Goal: Understand process/instructions

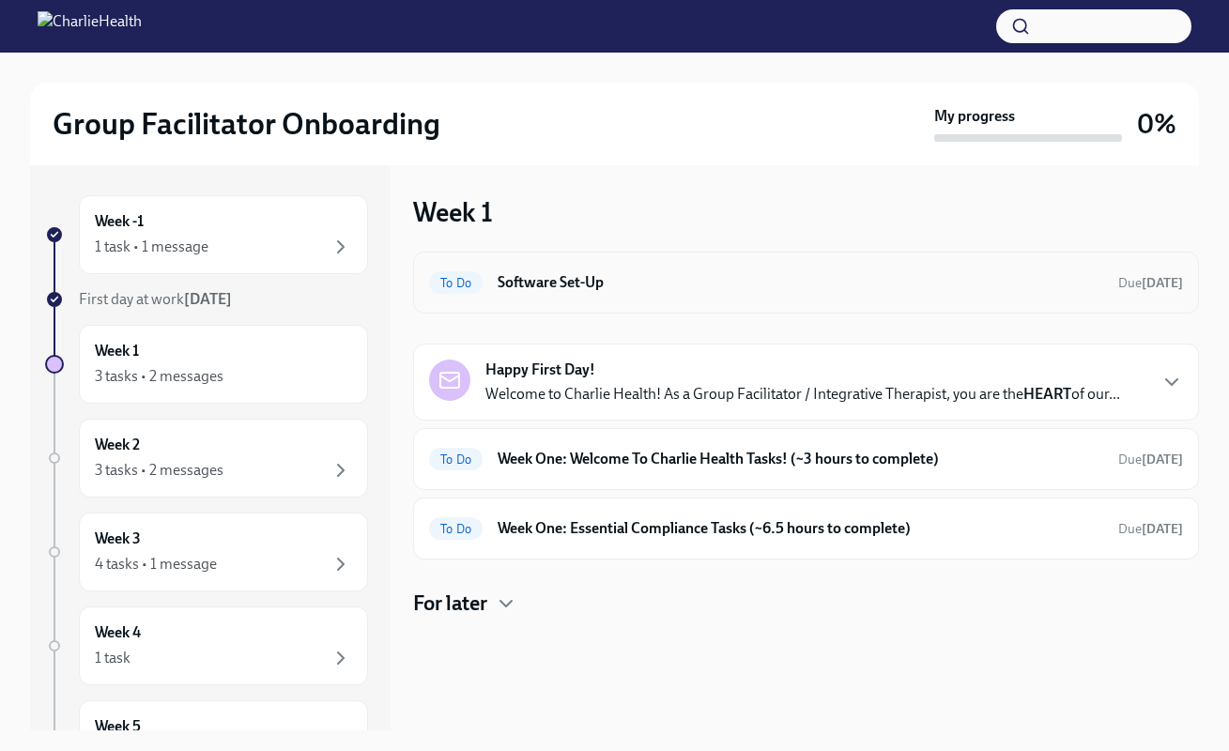
click at [613, 285] on h6 "Software Set-Up" at bounding box center [801, 282] width 606 height 21
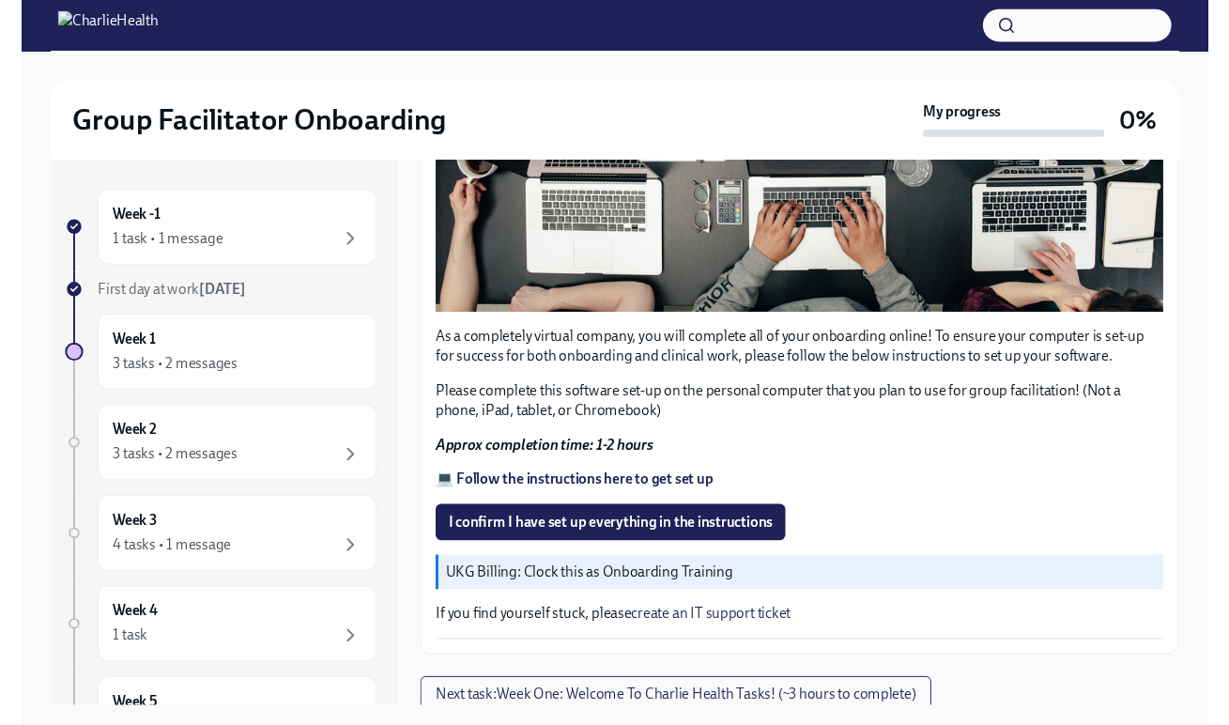
scroll to position [542, 0]
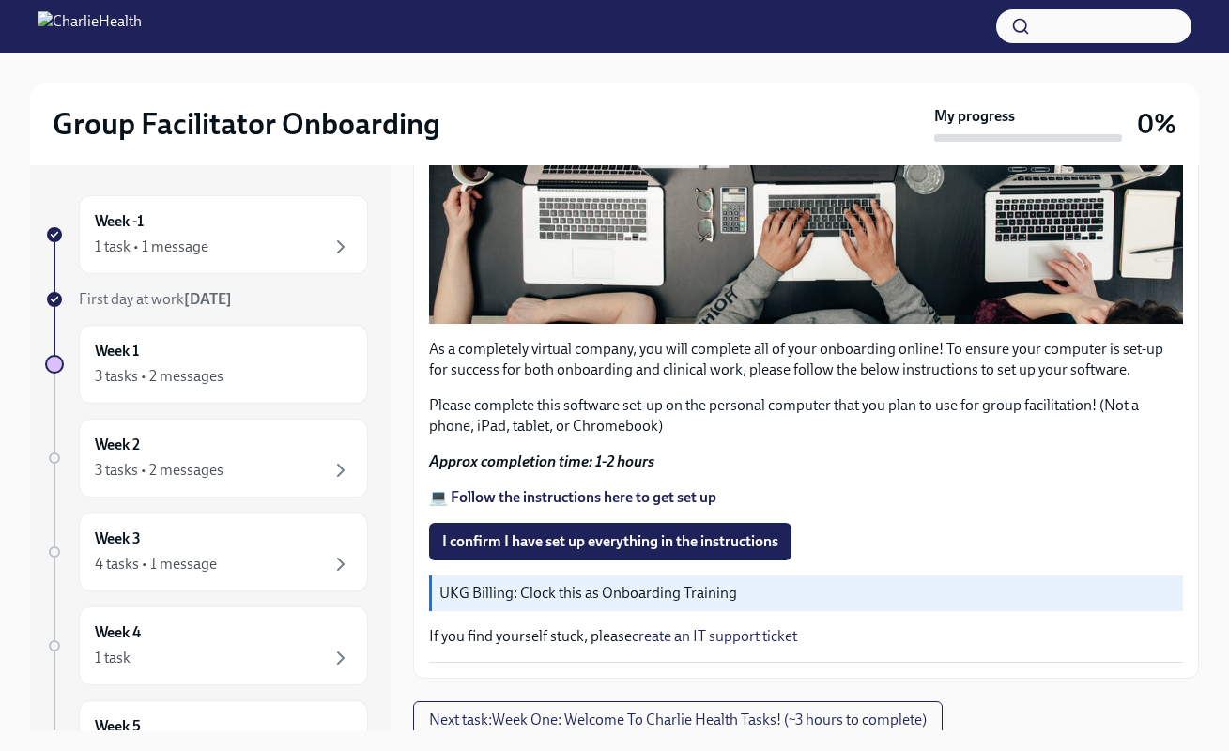
click at [608, 491] on strong "💻 Follow the instructions here to get set up" at bounding box center [572, 497] width 287 height 18
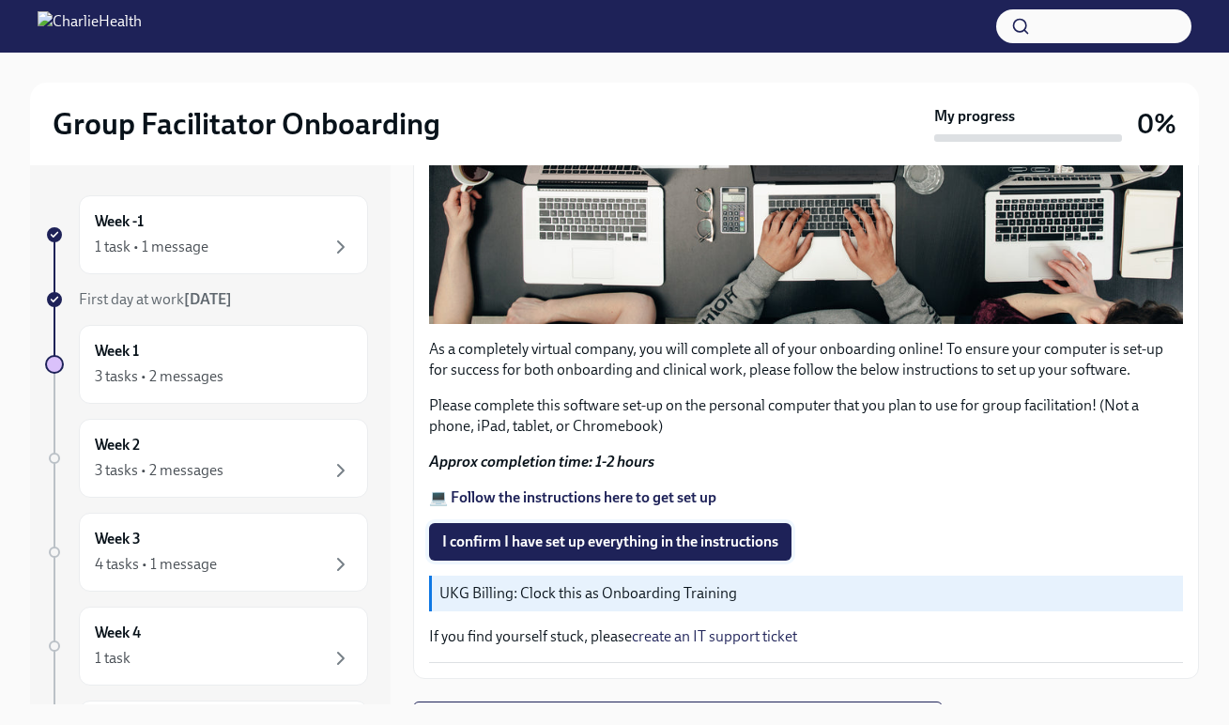
click at [682, 539] on span "I confirm I have set up everything in the instructions" at bounding box center [610, 541] width 336 height 19
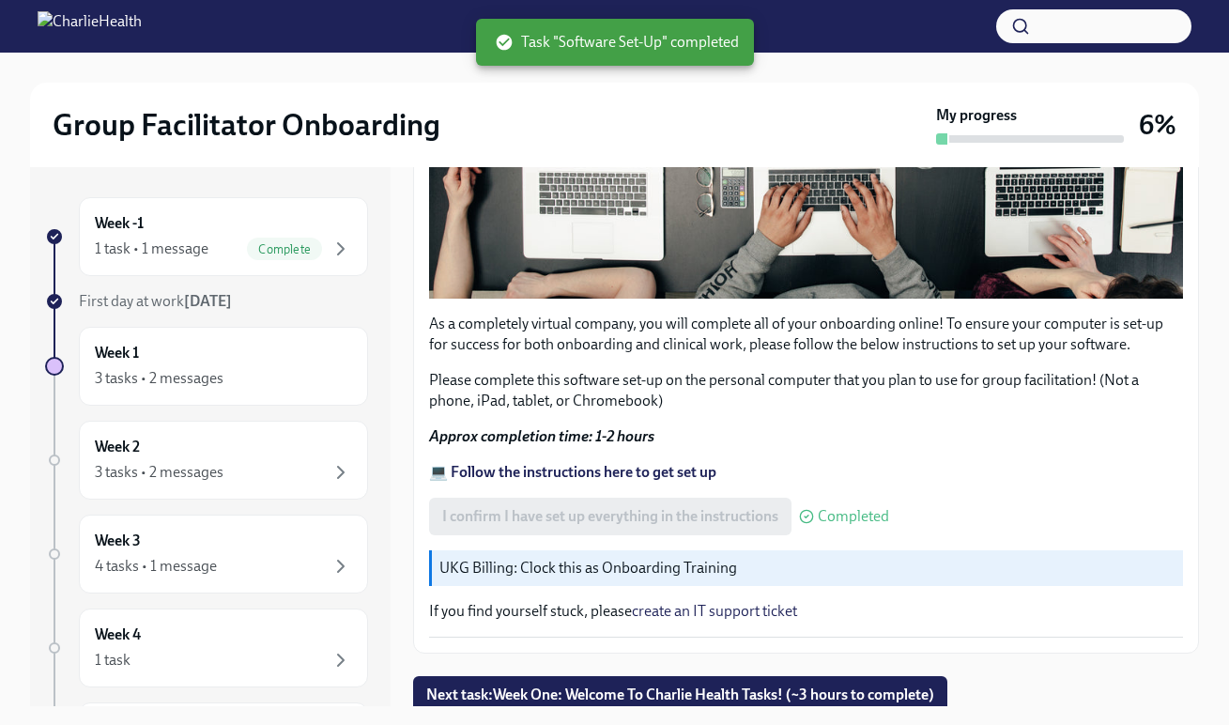
scroll to position [568, 0]
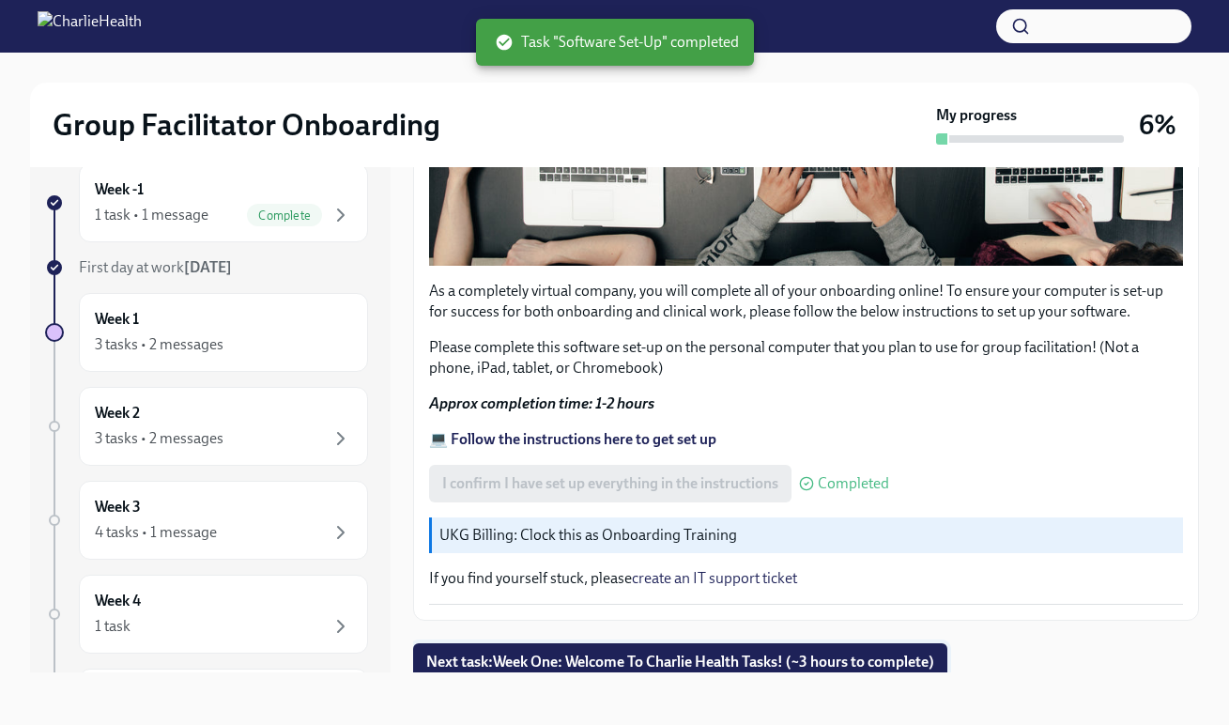
click at [668, 653] on span "Next task : Week One: Welcome To Charlie Health Tasks! (~3 hours to complete)" at bounding box center [680, 662] width 508 height 19
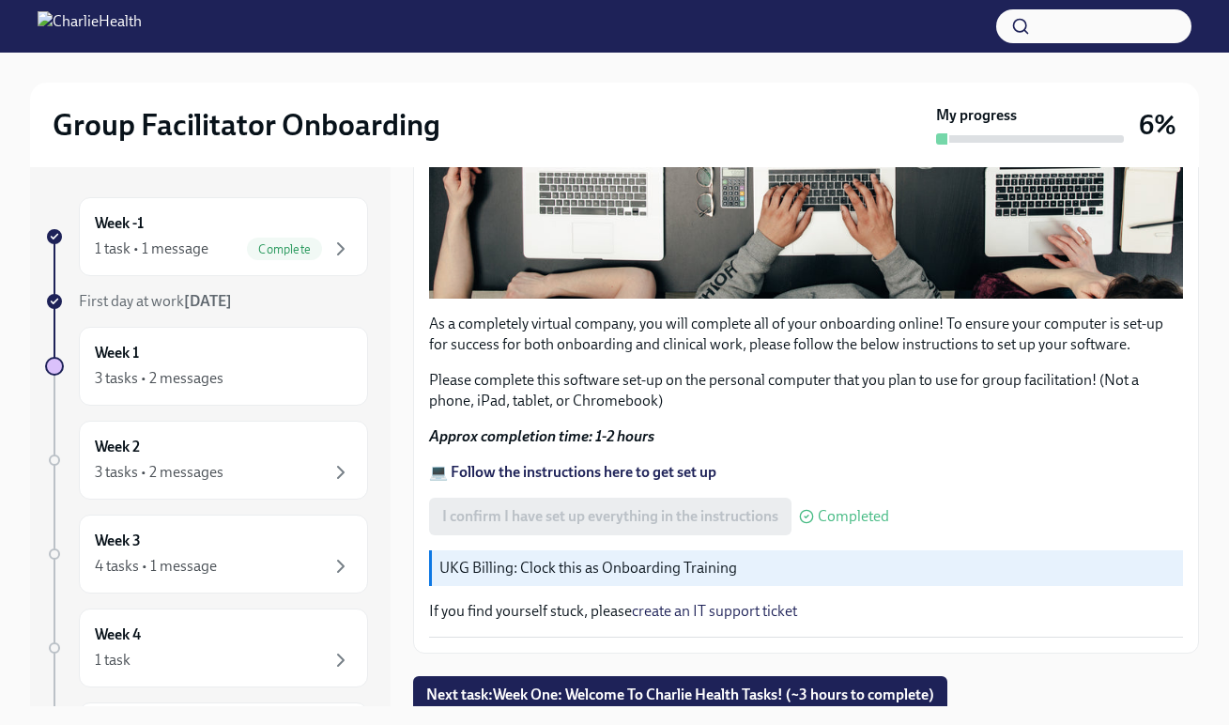
scroll to position [568, 0]
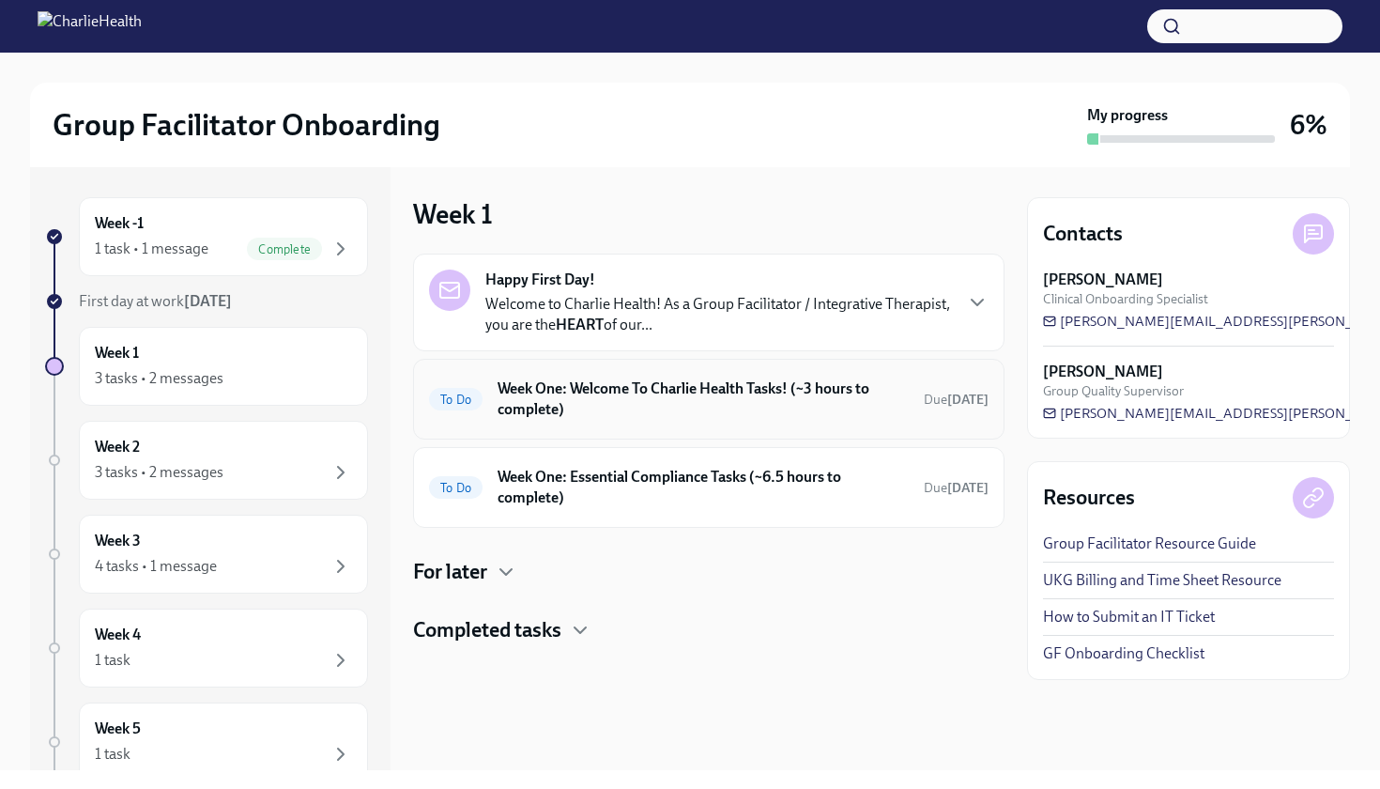
click at [624, 409] on h6 "Week One: Welcome To Charlie Health Tasks! (~3 hours to complete)" at bounding box center [703, 398] width 411 height 41
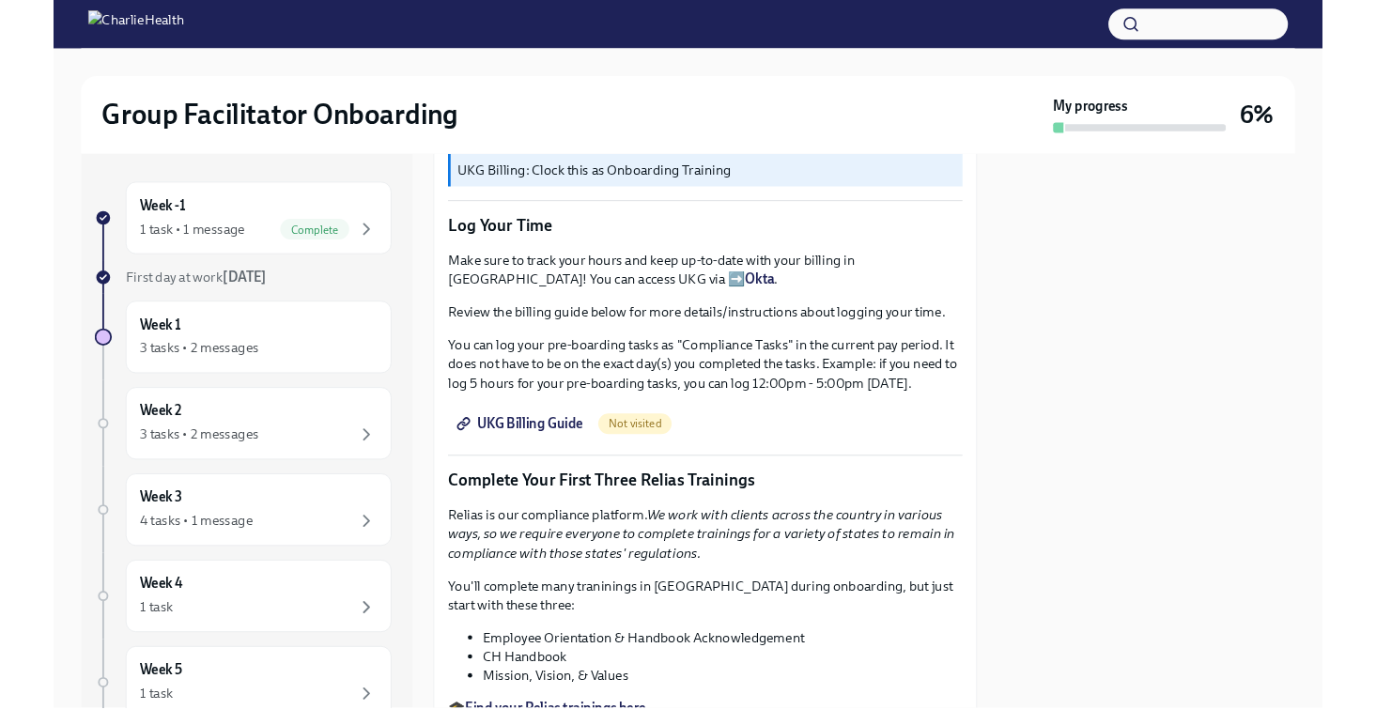
scroll to position [1649, 0]
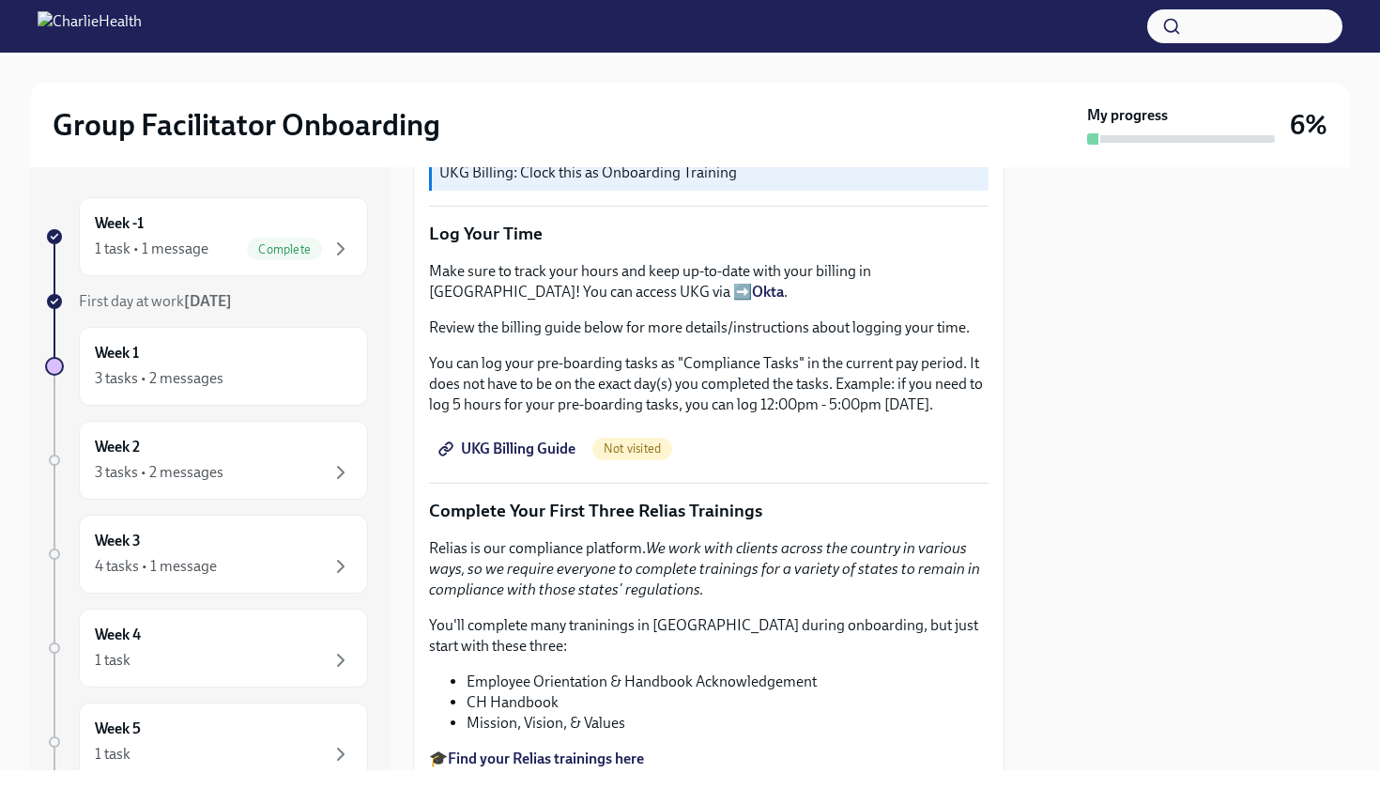
click at [486, 468] on link "UKG Billing Guide" at bounding box center [509, 449] width 160 height 38
